Goal: Task Accomplishment & Management: Complete application form

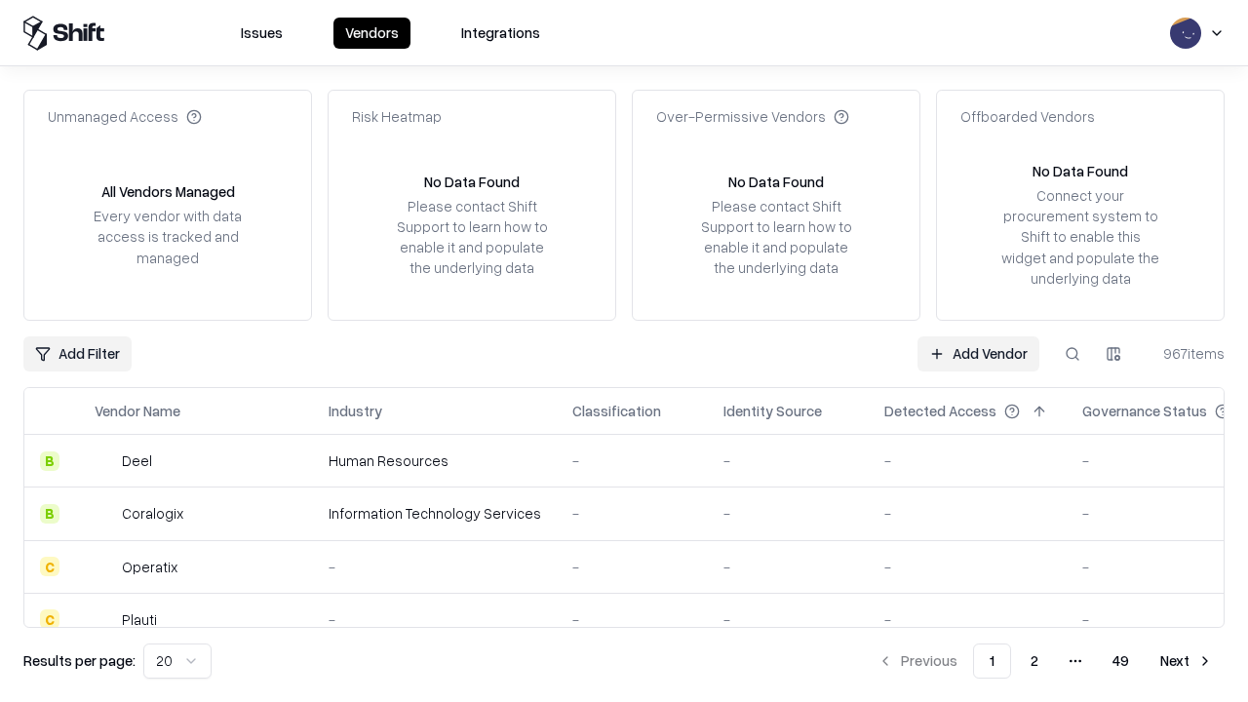
click at [978, 353] on link "Add Vendor" at bounding box center [978, 353] width 122 height 35
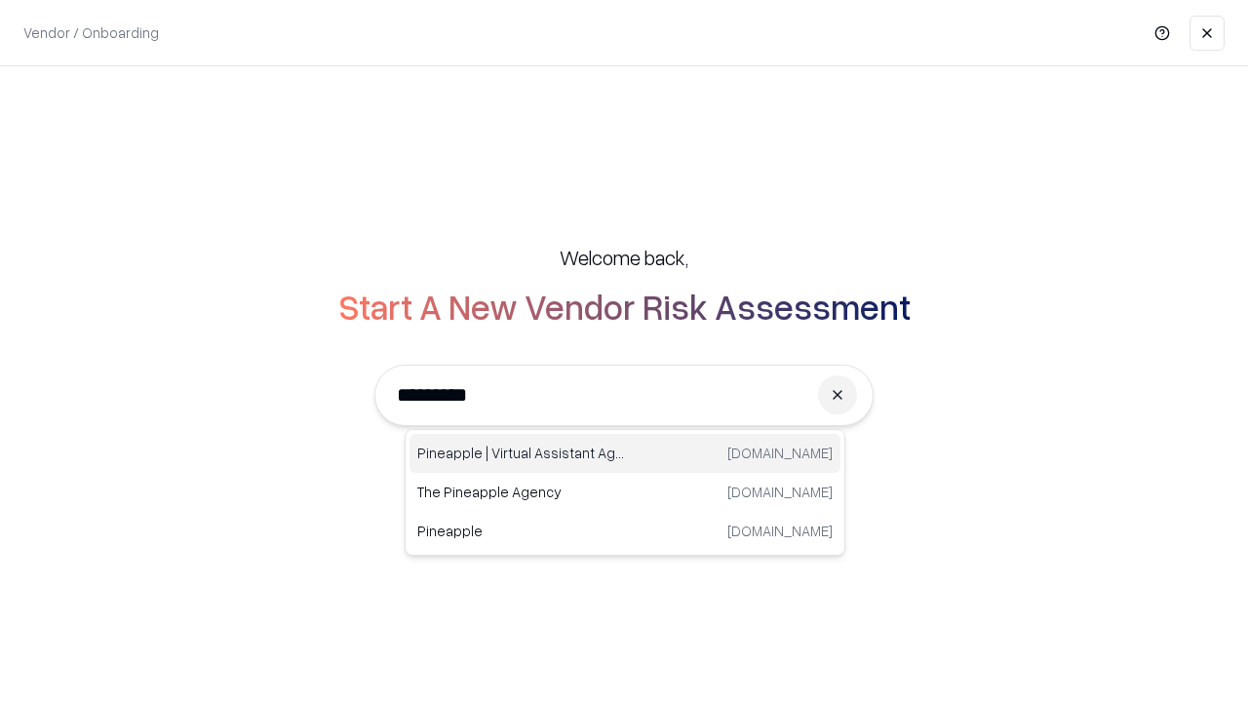
click at [625, 453] on div "Pineapple | Virtual Assistant Agency [DOMAIN_NAME]" at bounding box center [624, 453] width 431 height 39
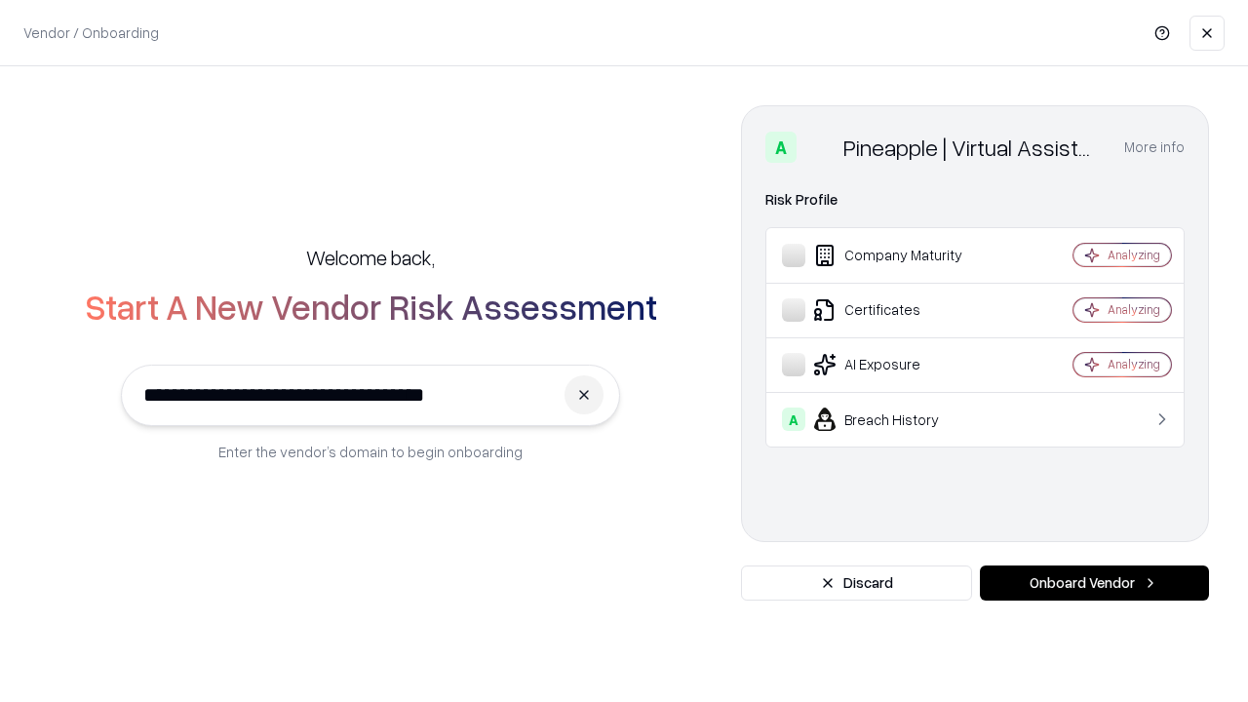
type input "**********"
click at [1094, 583] on button "Onboard Vendor" at bounding box center [1094, 582] width 229 height 35
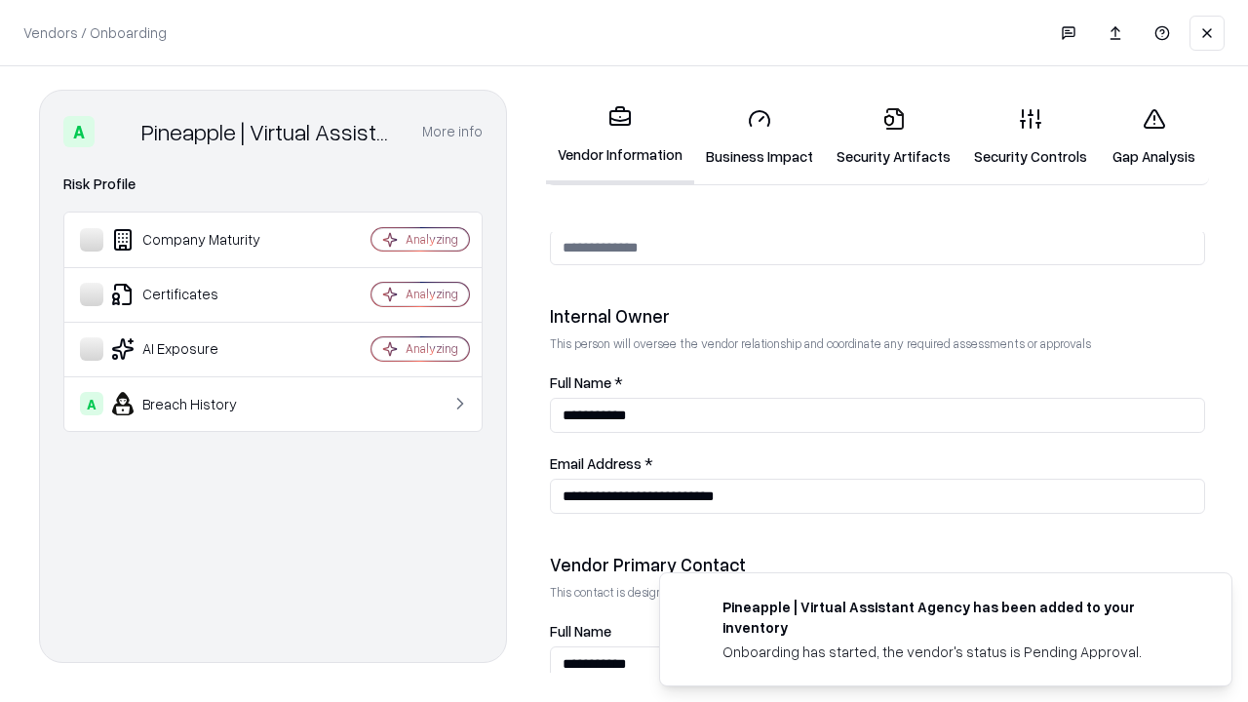
scroll to position [1010, 0]
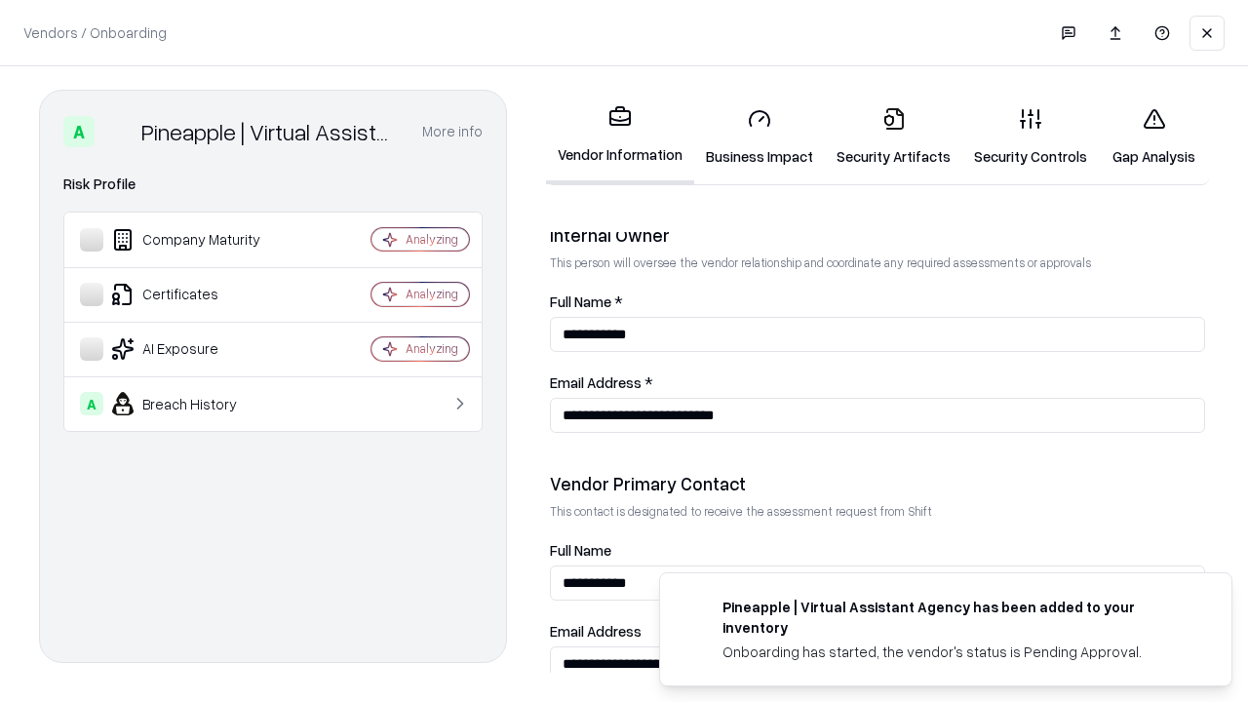
click at [759, 136] on link "Business Impact" at bounding box center [759, 137] width 131 height 91
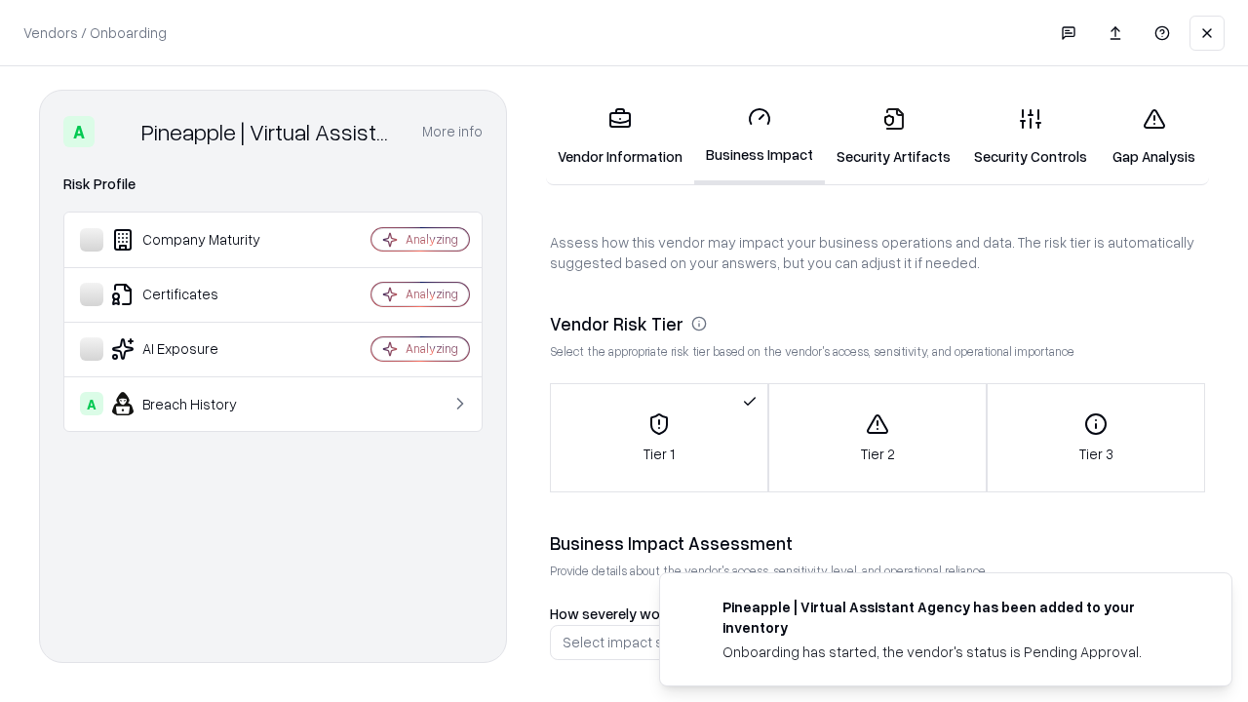
click at [1153, 136] on link "Gap Analysis" at bounding box center [1154, 137] width 110 height 91
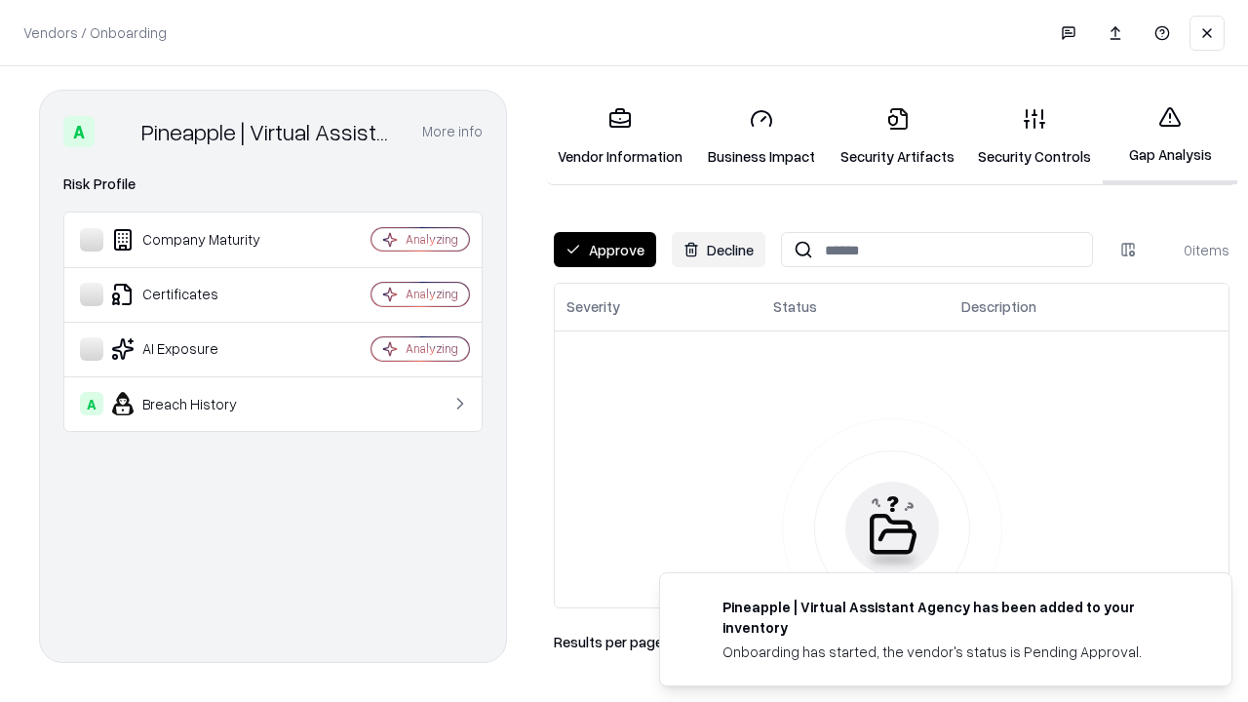
click at [604, 250] on button "Approve" at bounding box center [605, 249] width 102 height 35
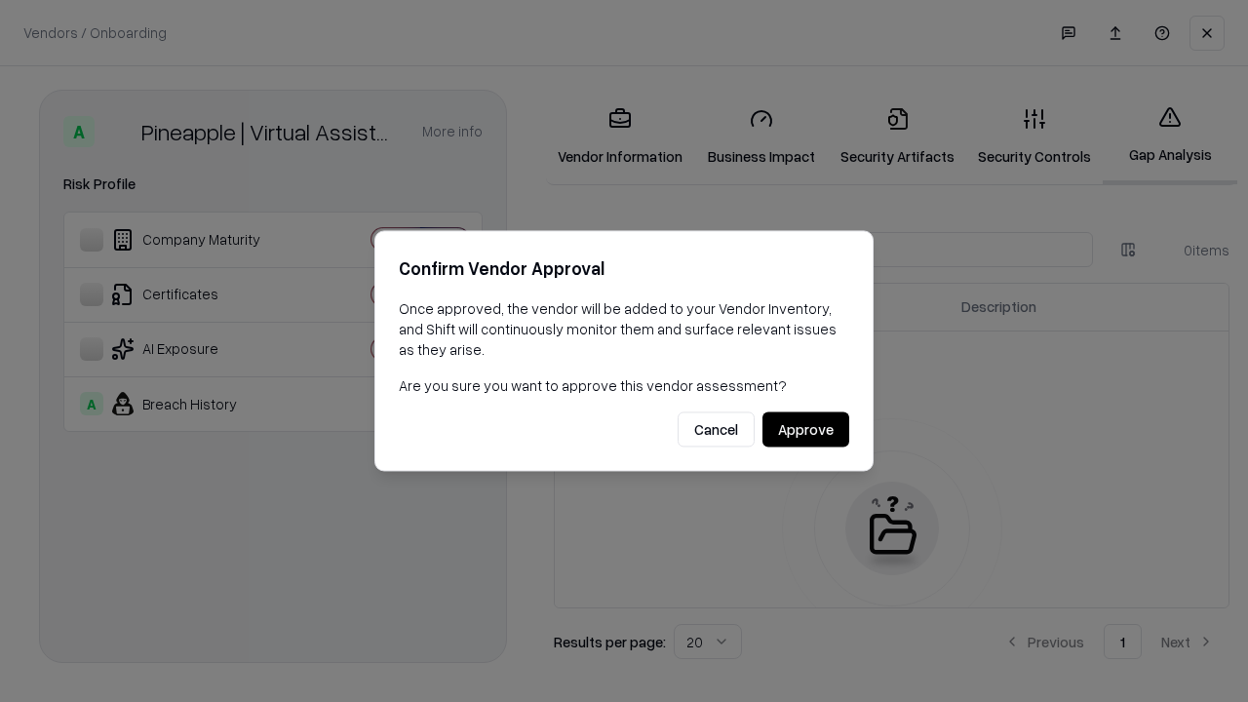
click at [805, 429] on button "Approve" at bounding box center [805, 429] width 87 height 35
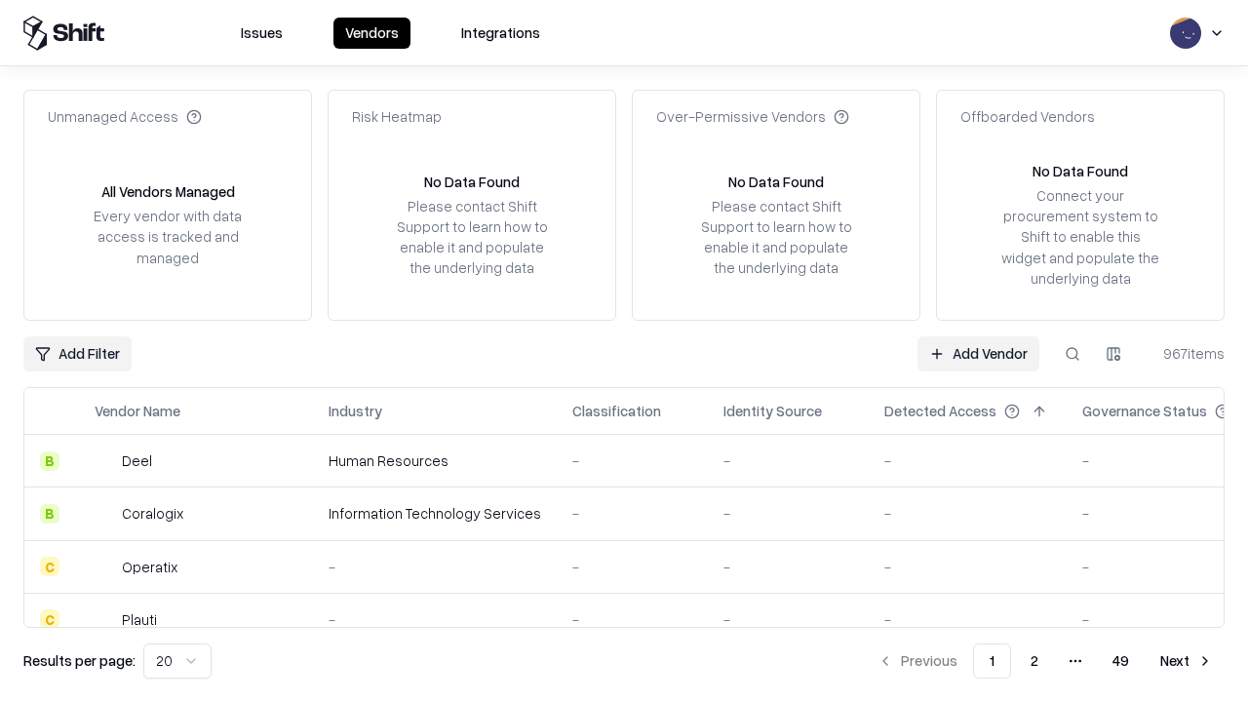
type input "**********"
click at [978, 353] on link "Add Vendor" at bounding box center [978, 353] width 122 height 35
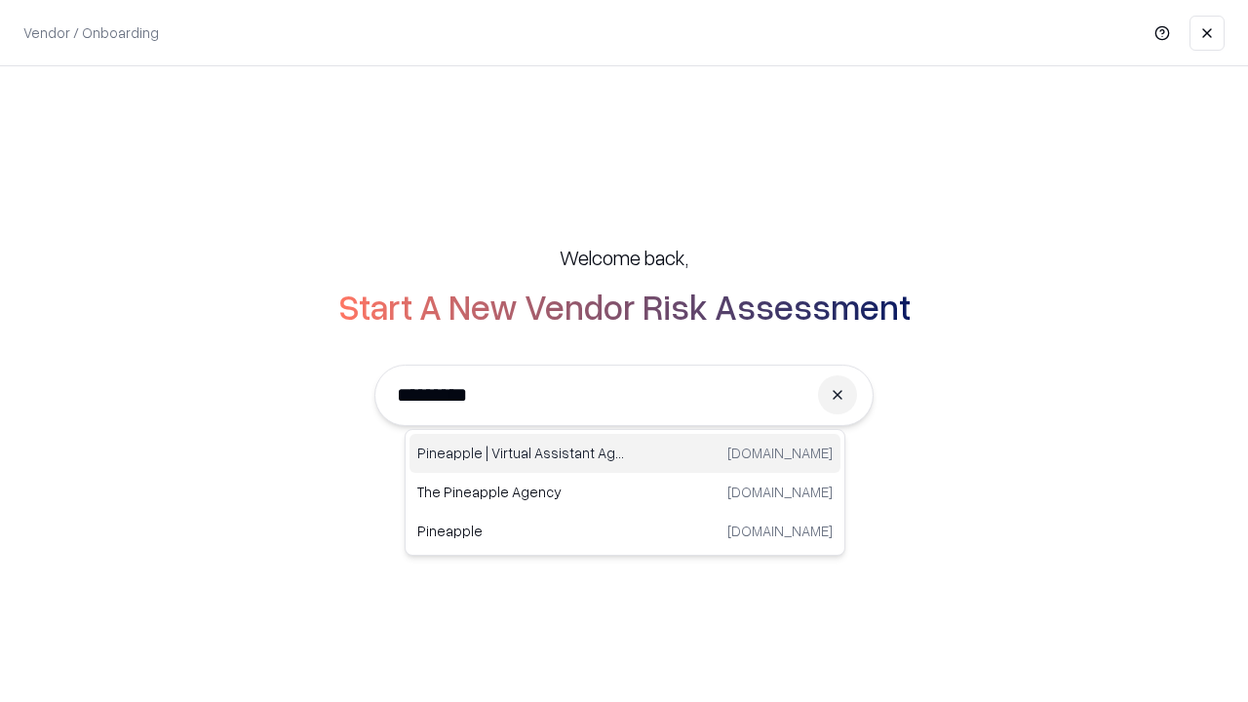
click at [625, 453] on div "Pineapple | Virtual Assistant Agency [DOMAIN_NAME]" at bounding box center [624, 453] width 431 height 39
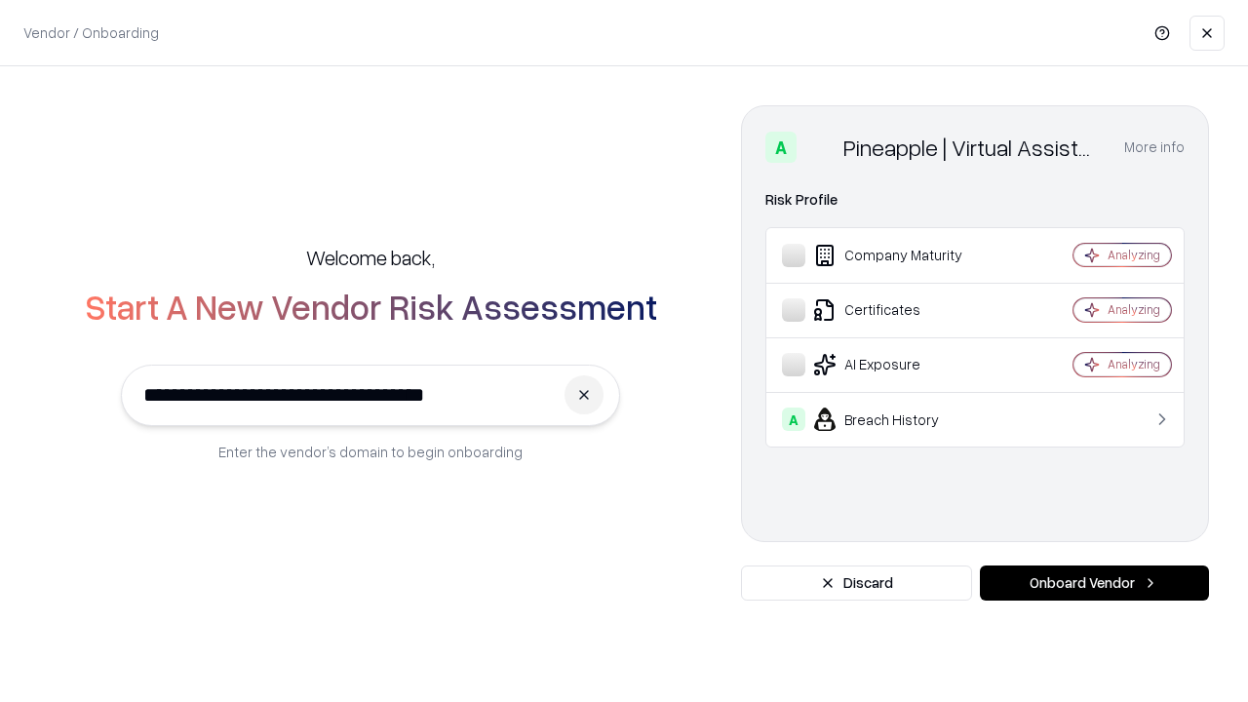
type input "**********"
click at [1094, 583] on button "Onboard Vendor" at bounding box center [1094, 582] width 229 height 35
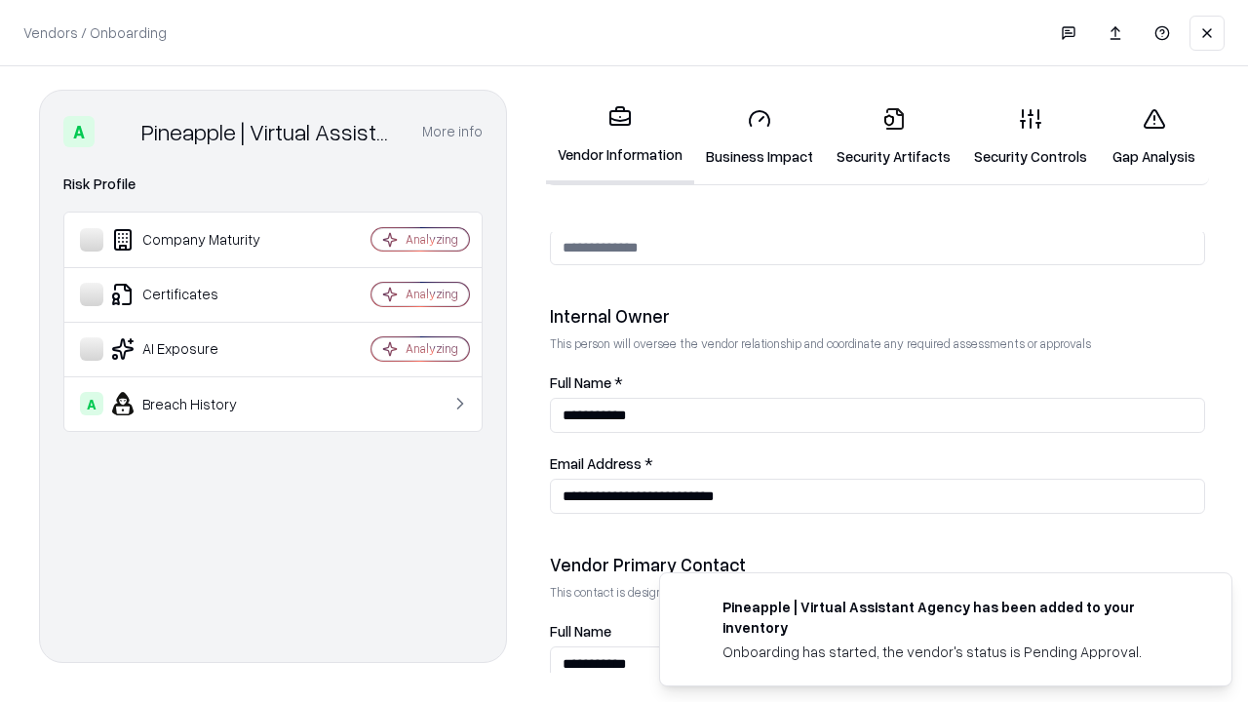
scroll to position [1010, 0]
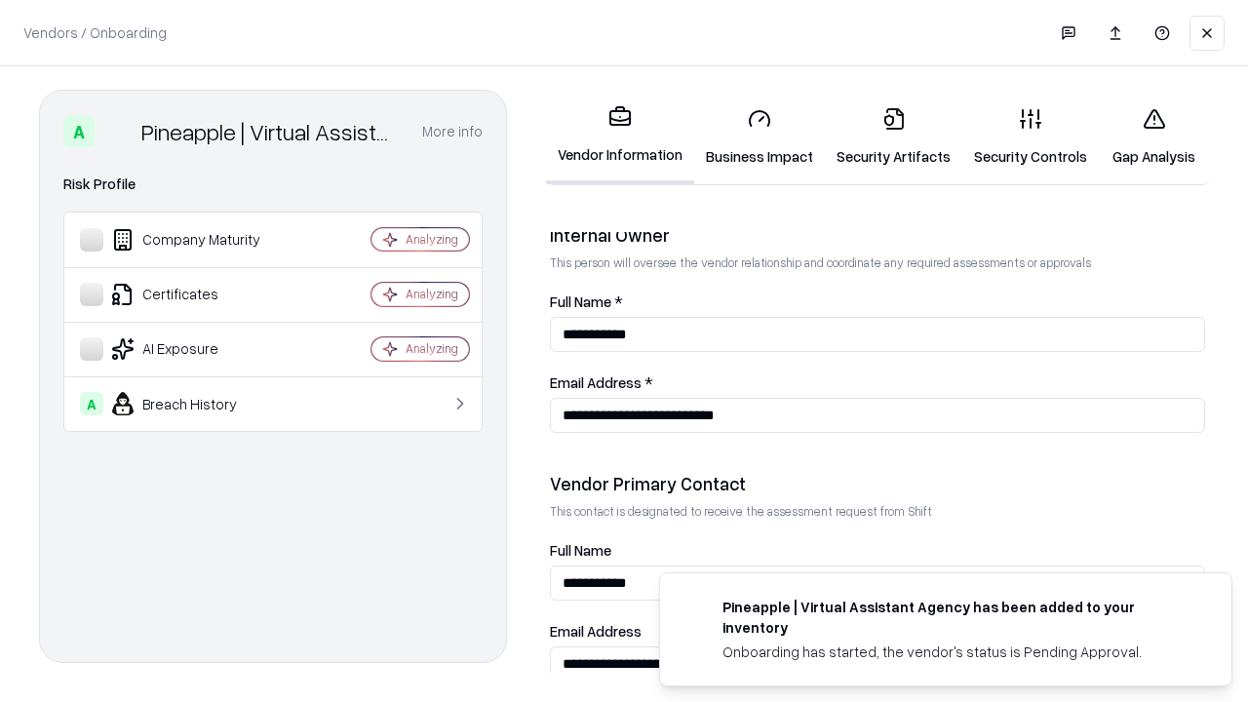
click at [1153, 136] on link "Gap Analysis" at bounding box center [1154, 137] width 110 height 91
